Goal: Transaction & Acquisition: Download file/media

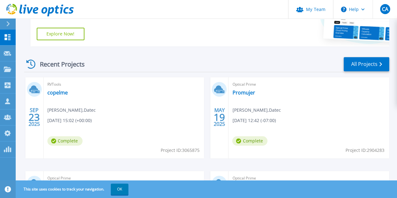
scroll to position [144, 0]
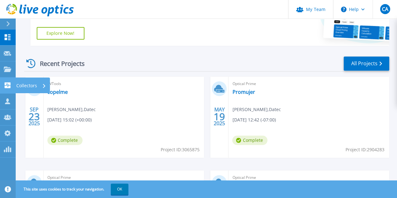
click at [8, 83] on icon at bounding box center [8, 85] width 6 height 6
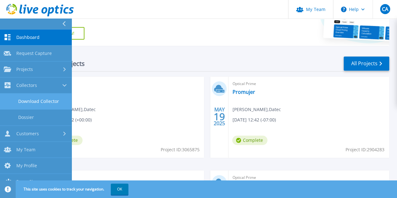
click at [32, 99] on link "Download Collector" at bounding box center [35, 101] width 71 height 16
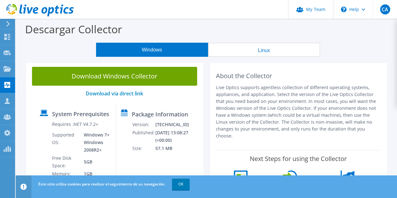
click at [246, 48] on button "Linux" at bounding box center [264, 50] width 112 height 14
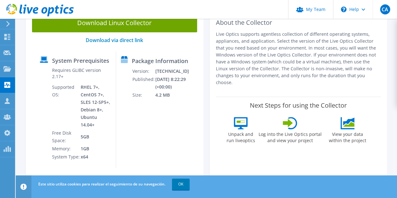
scroll to position [37, 0]
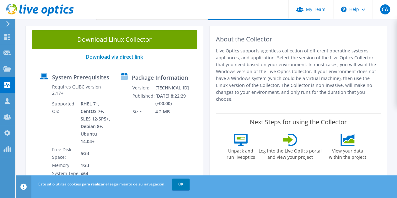
click at [130, 58] on link "Download via direct link" at bounding box center [114, 56] width 57 height 7
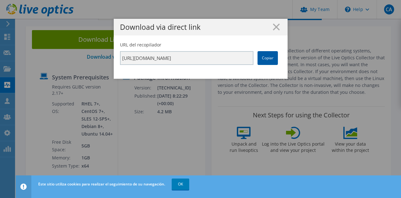
click at [268, 59] on link "Copiar" at bounding box center [268, 58] width 20 height 14
click at [276, 29] on icon at bounding box center [276, 27] width 7 height 7
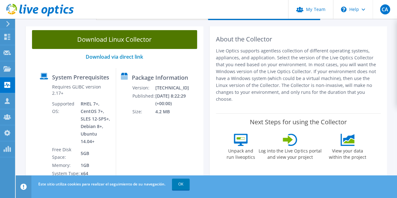
click at [125, 40] on link "Download Linux Collector" at bounding box center [114, 39] width 165 height 19
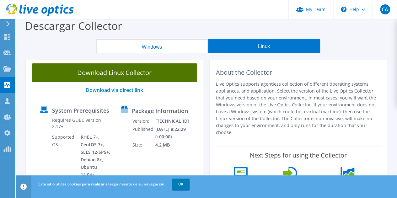
scroll to position [3, 0]
